Goal: Information Seeking & Learning: Check status

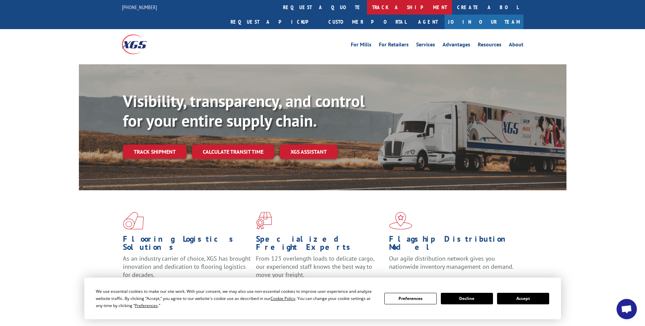
click at [367, 4] on link "track a shipment" at bounding box center [409, 7] width 85 height 15
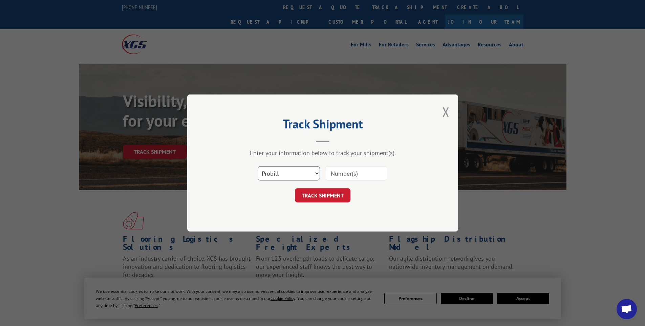
click at [283, 171] on select "Select category... Probill BOL PO" at bounding box center [289, 173] width 62 height 14
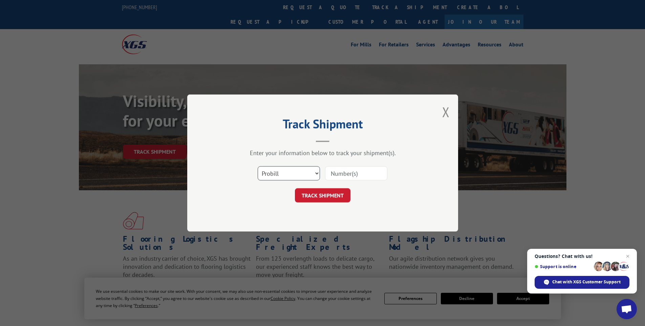
select select "bol"
click at [258, 166] on select "Select category... Probill BOL PO" at bounding box center [289, 173] width 62 height 14
click at [347, 171] on input at bounding box center [356, 173] width 62 height 14
type input "6004299"
click at [331, 197] on button "TRACK SHIPMENT" at bounding box center [323, 195] width 56 height 14
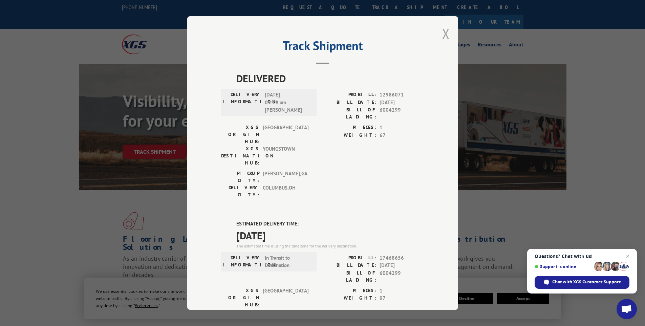
click at [443, 35] on button "Close modal" at bounding box center [445, 34] width 7 height 18
